Goal: Transaction & Acquisition: Purchase product/service

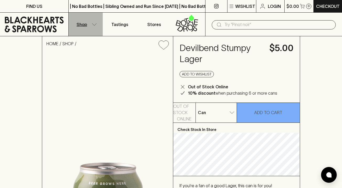
click at [89, 24] on button "Shop" at bounding box center [86, 24] width 34 height 23
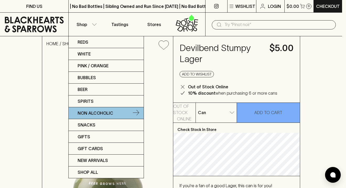
click at [83, 113] on p "Non Alcoholic" at bounding box center [96, 113] width 36 height 6
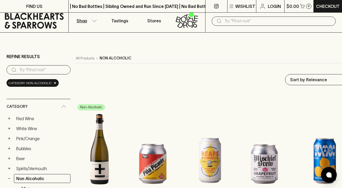
scroll to position [101, 0]
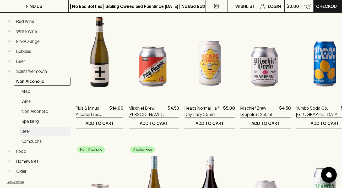
click at [23, 126] on link "Beer" at bounding box center [44, 130] width 51 height 9
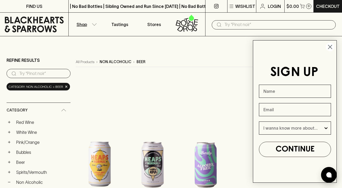
scroll to position [95, 0]
